Goal: Task Accomplishment & Management: Manage account settings

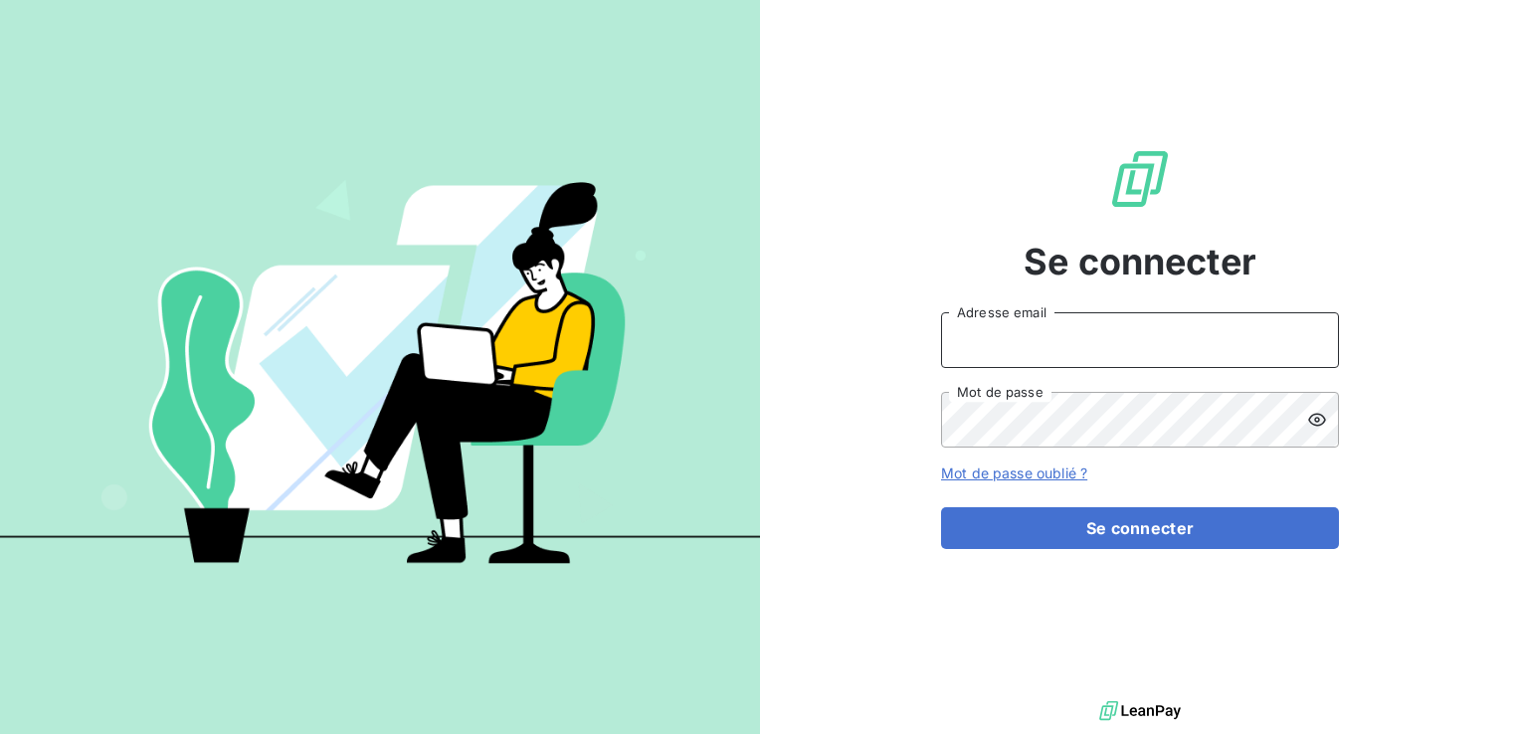
type input "[EMAIL_ADDRESS][DOMAIN_NAME]"
click at [1054, 551] on div "Se connecter [EMAIL_ADDRESS][DOMAIN_NAME] Adresse email Mot de passe Mot de pas…" at bounding box center [1140, 348] width 398 height 696
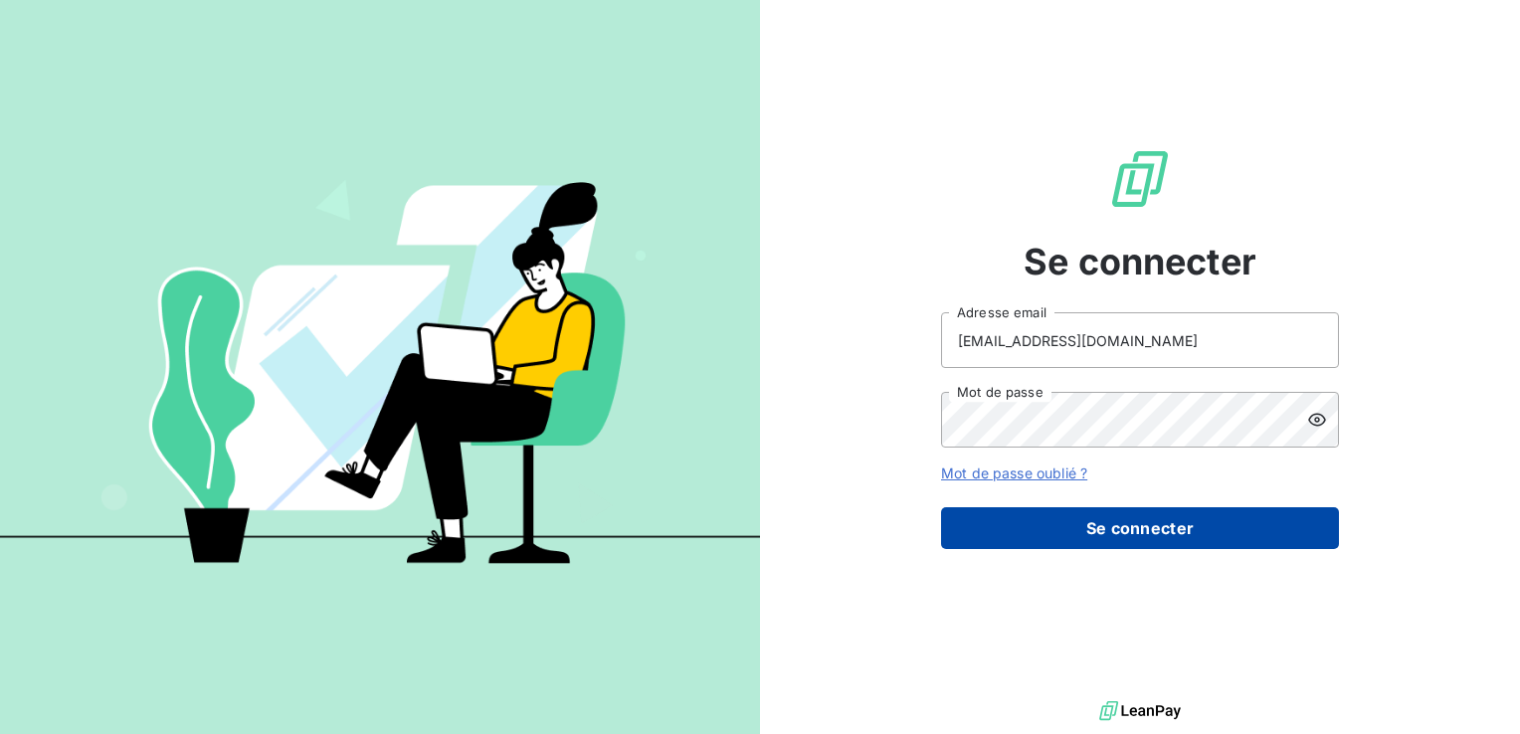
click at [1058, 528] on button "Se connecter" at bounding box center [1140, 528] width 398 height 42
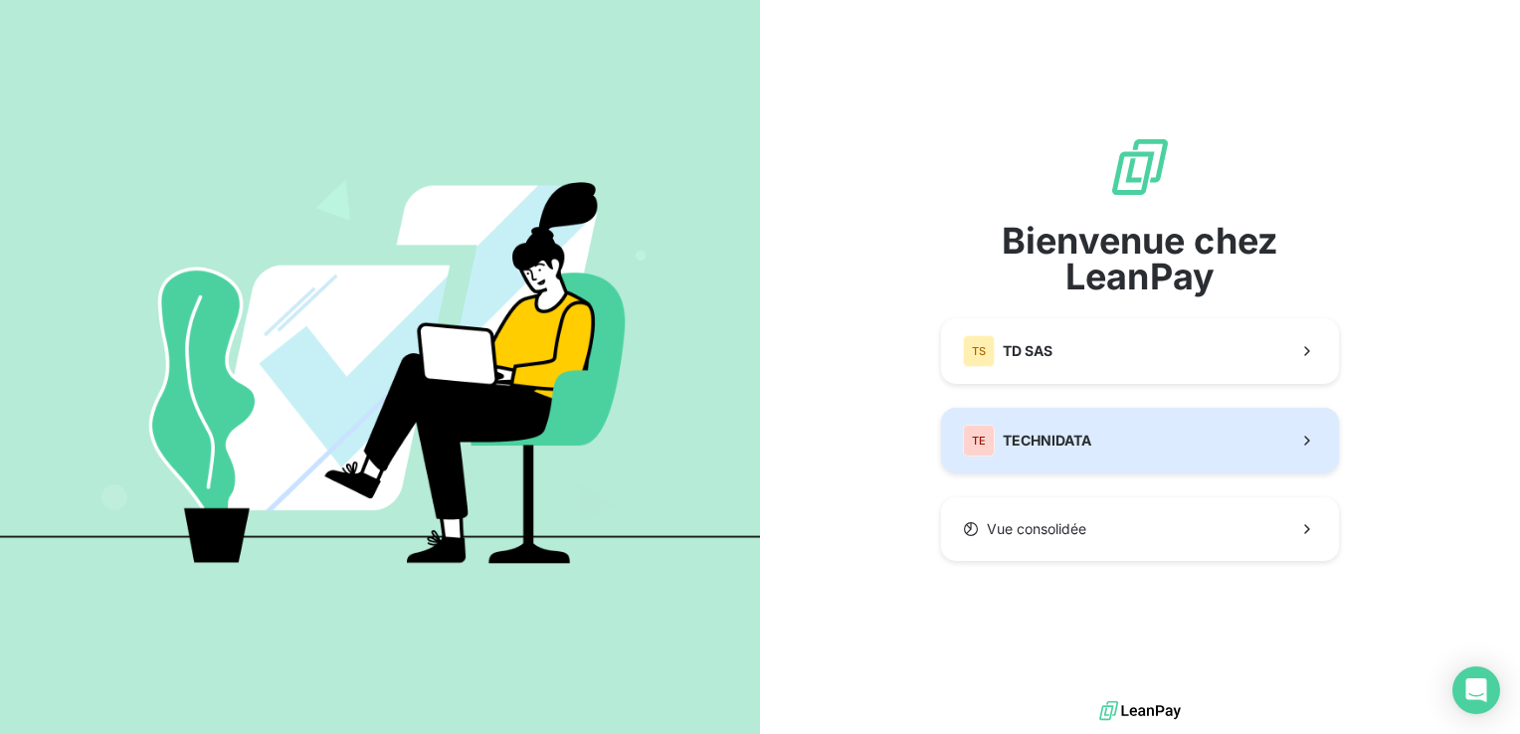
click at [1016, 444] on span "TECHNIDATA" at bounding box center [1046, 441] width 89 height 20
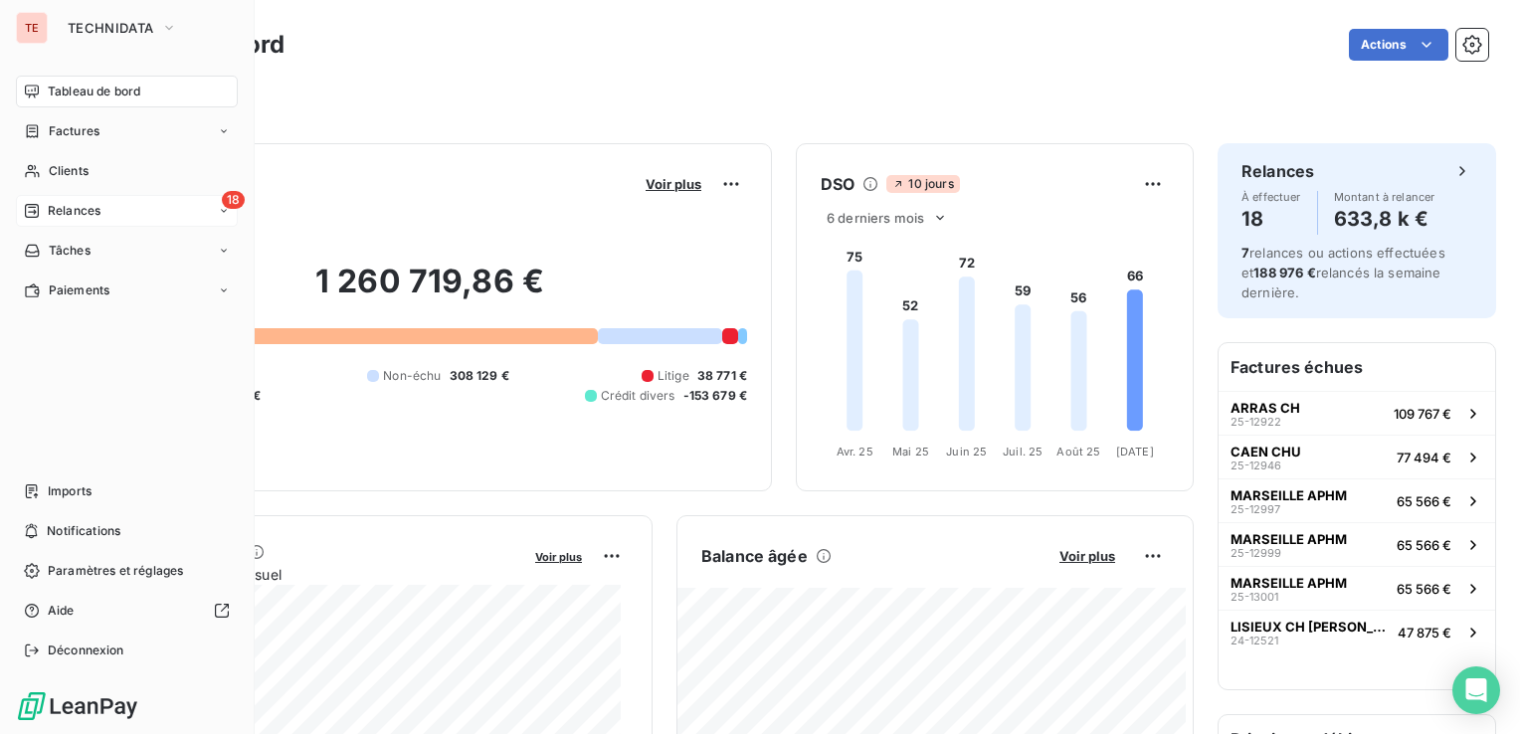
click at [48, 213] on span "Relances" at bounding box center [74, 211] width 53 height 18
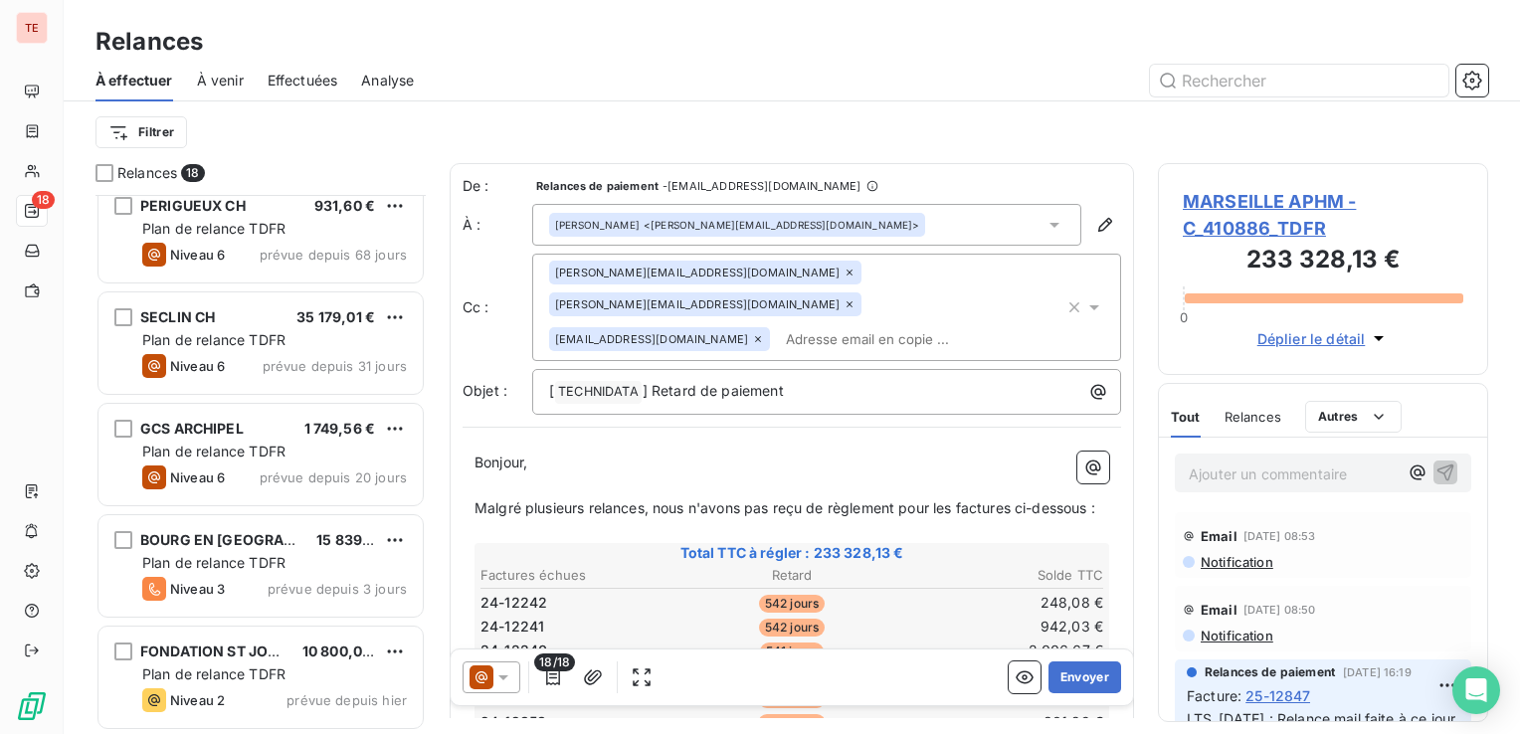
scroll to position [524, 314]
click at [18, 213] on div "18" at bounding box center [32, 211] width 32 height 32
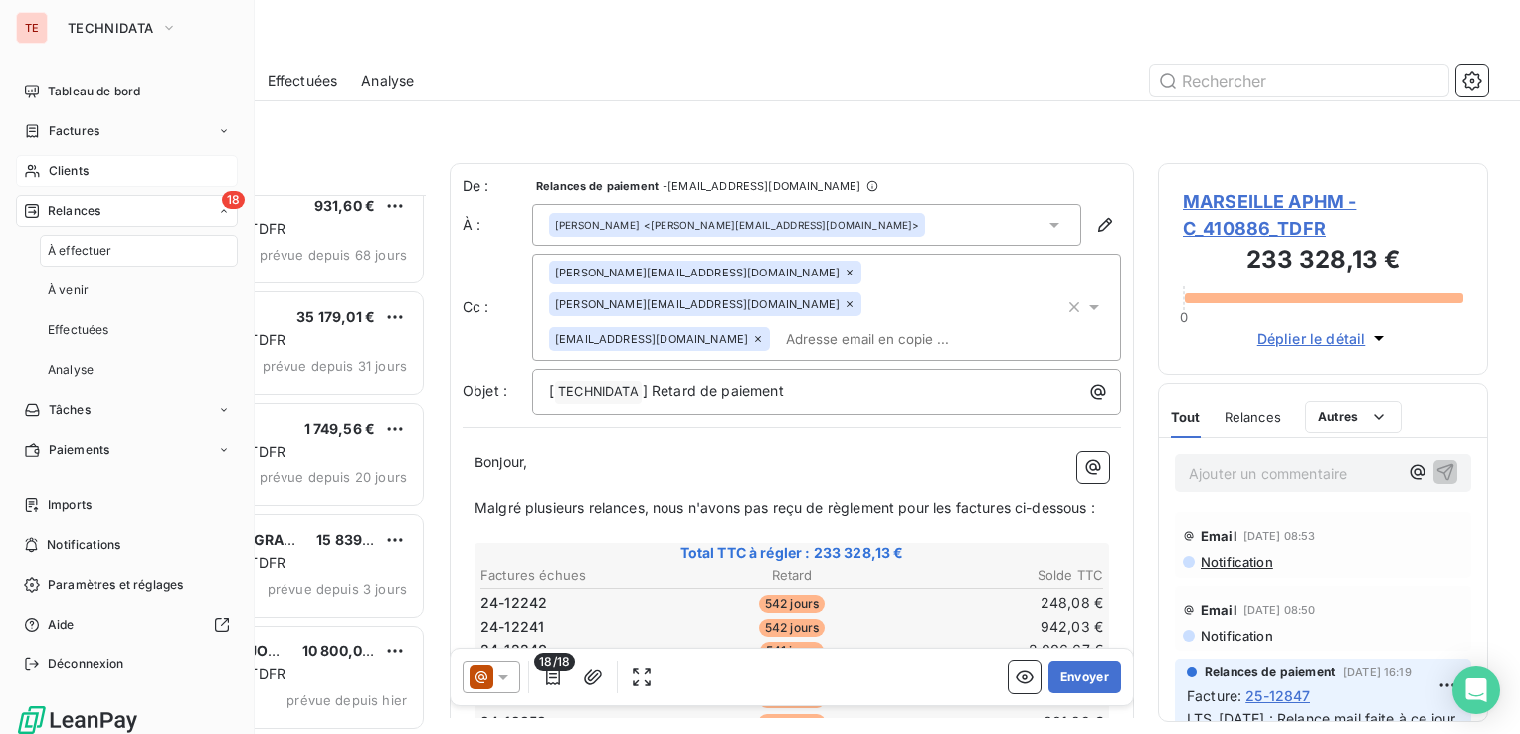
click at [41, 171] on div "Clients" at bounding box center [127, 171] width 222 height 32
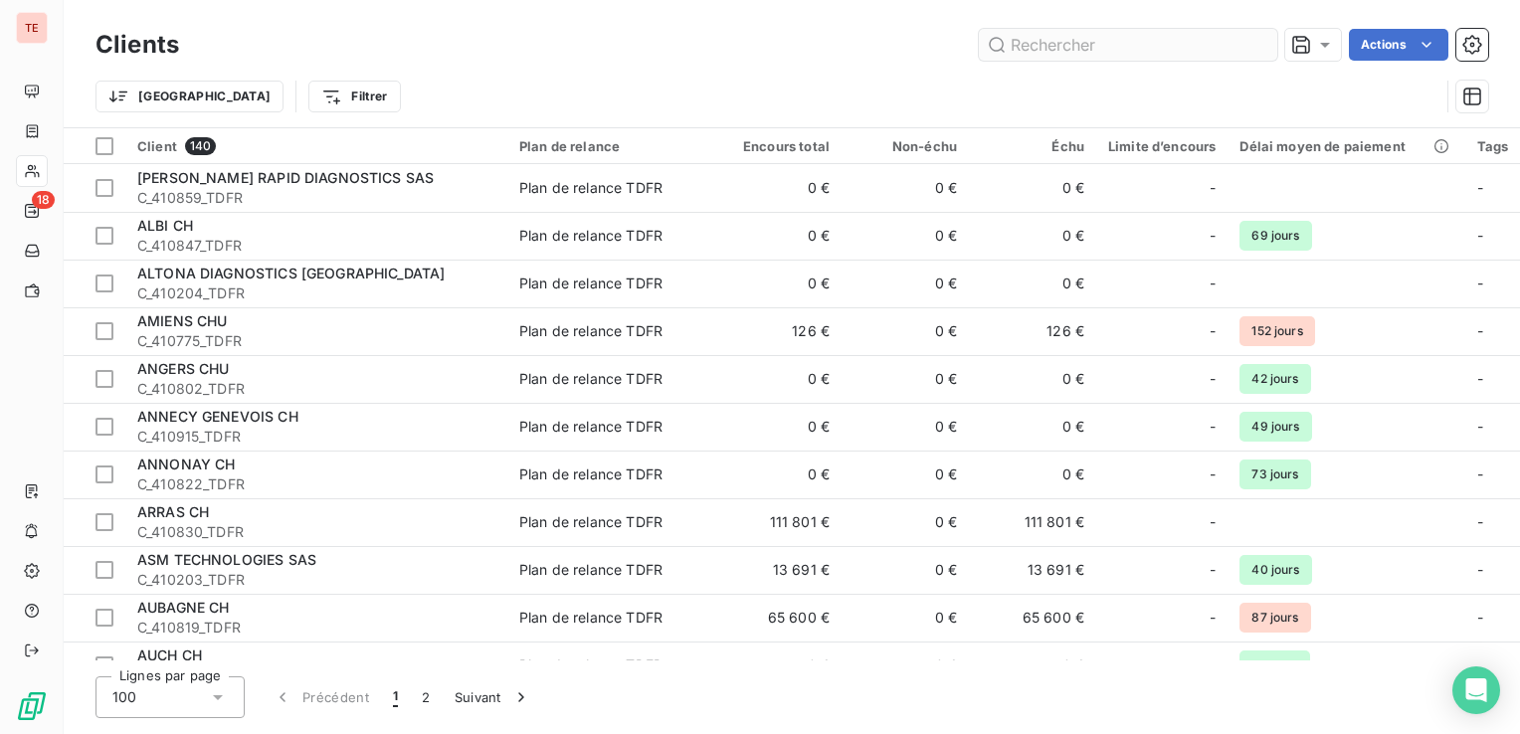
click at [1067, 48] on input "text" at bounding box center [1128, 45] width 298 height 32
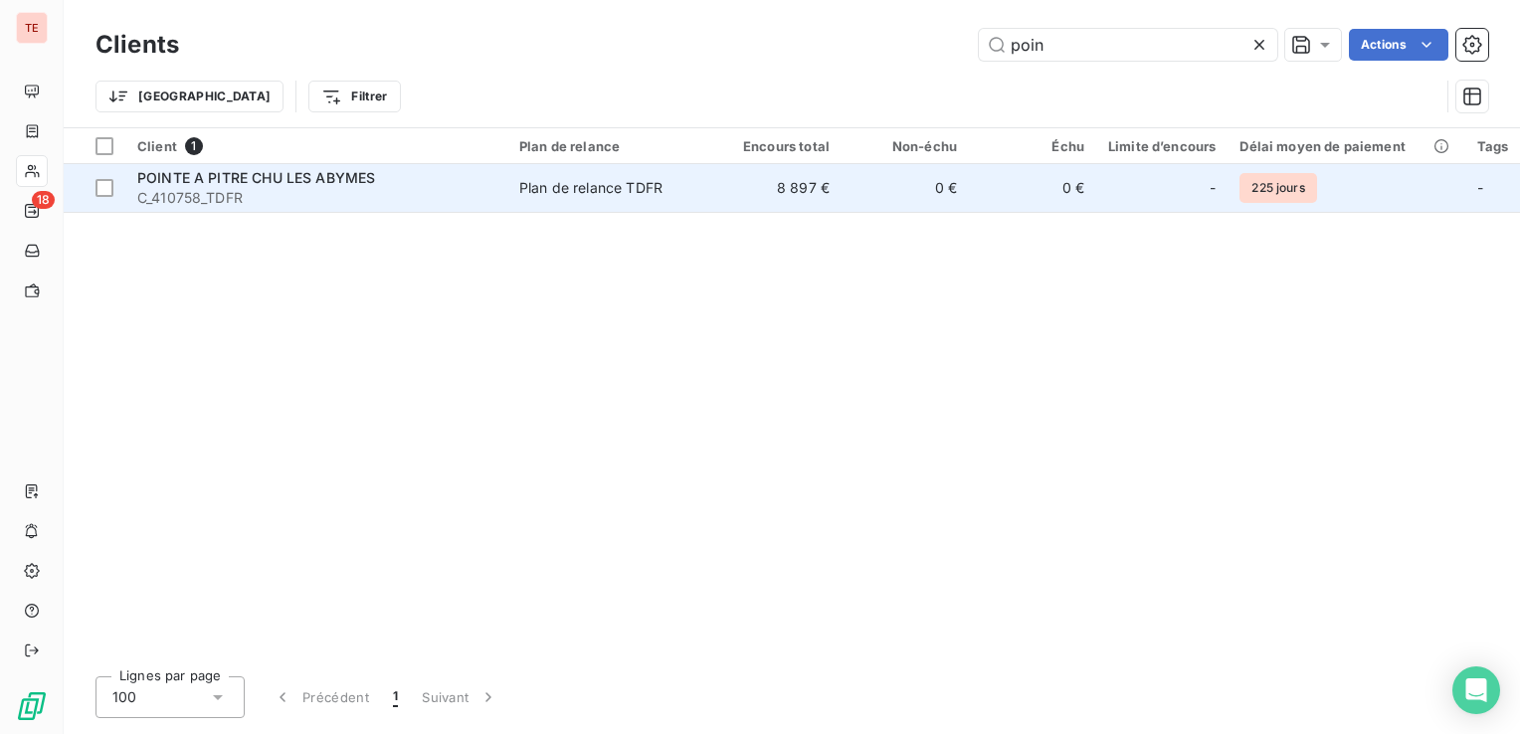
type input "poin"
click at [352, 170] on span "POINTE A PITRE CHU LES ABYMES" at bounding box center [256, 177] width 238 height 17
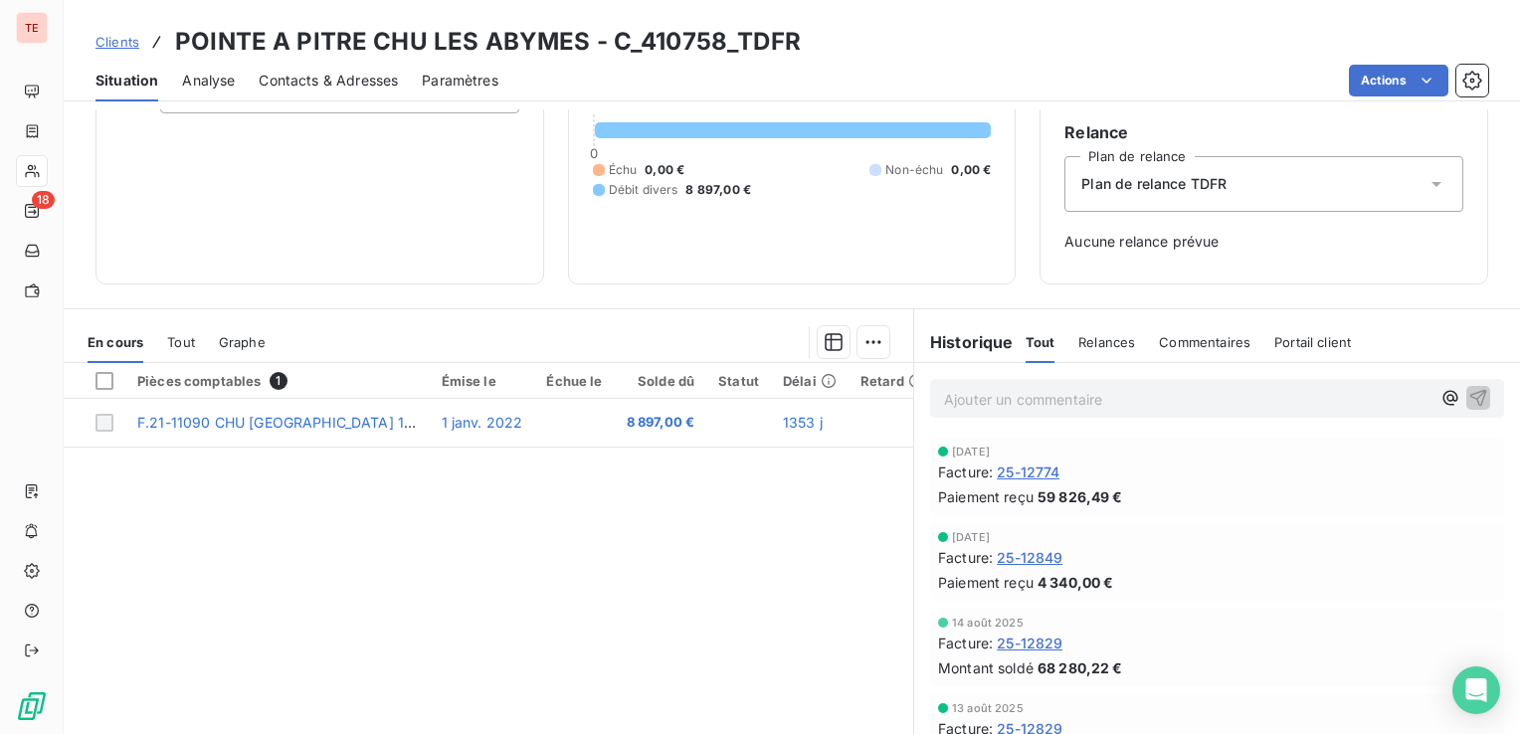
scroll to position [146, 0]
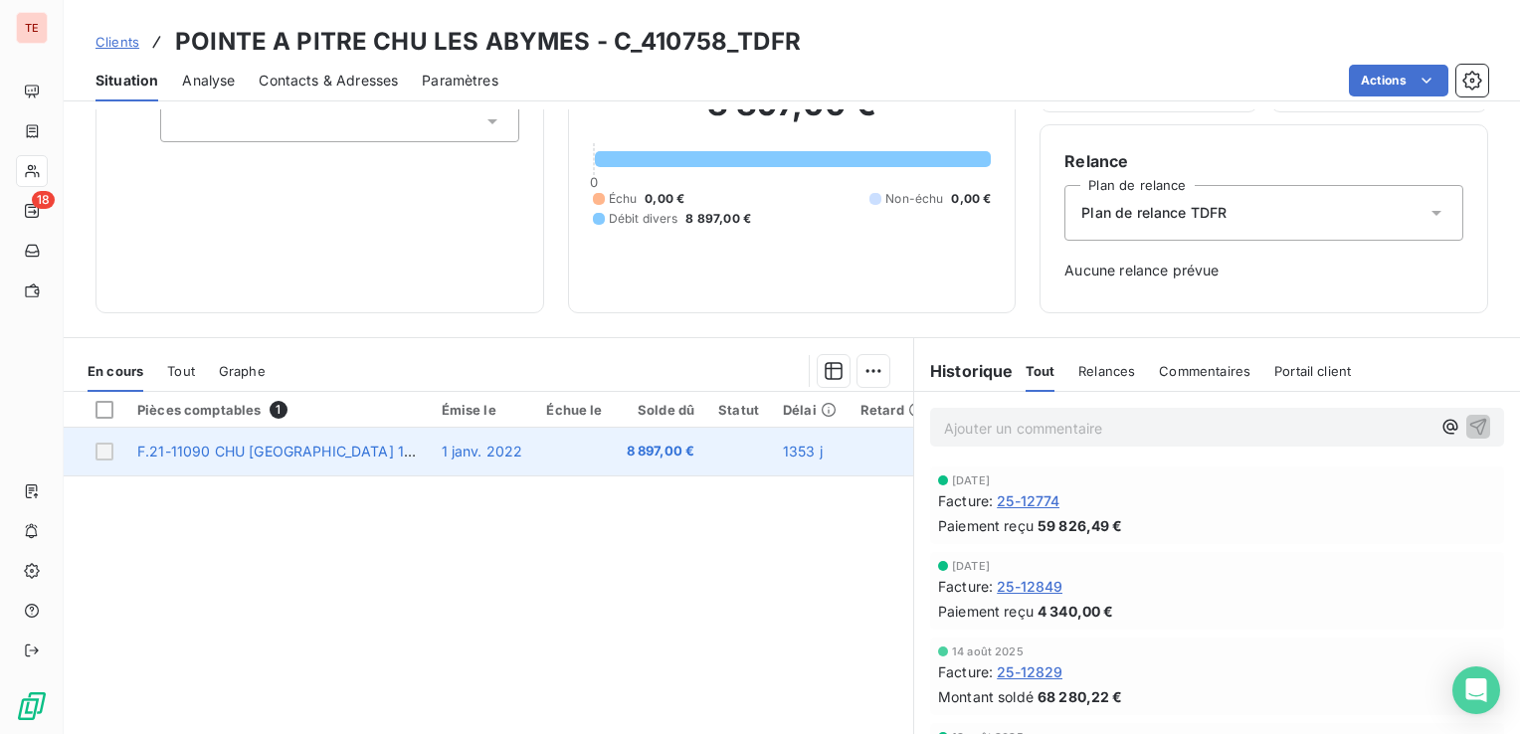
click at [443, 449] on span "1 janv. 2022" at bounding box center [483, 451] width 82 height 17
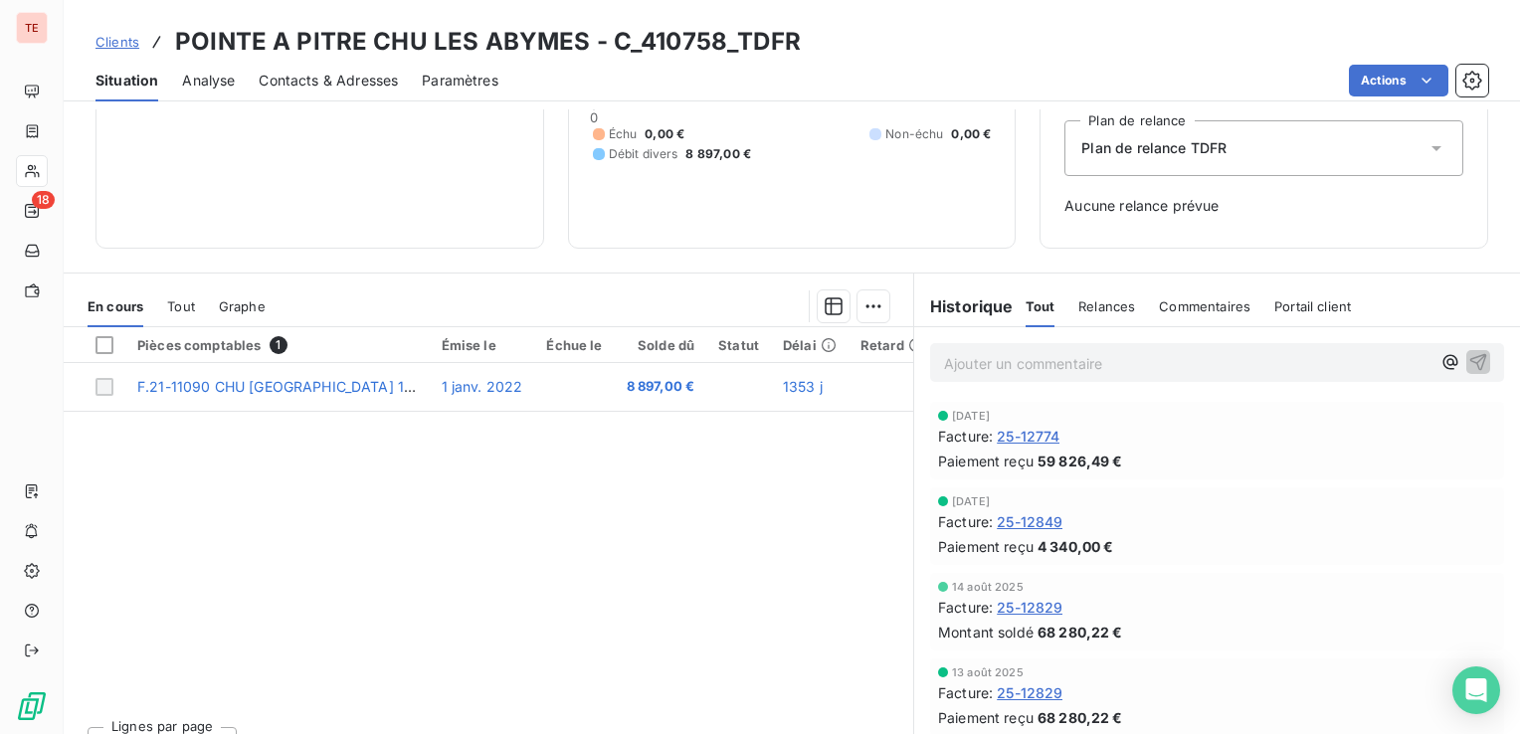
scroll to position [245, 0]
